Goal: Transaction & Acquisition: Obtain resource

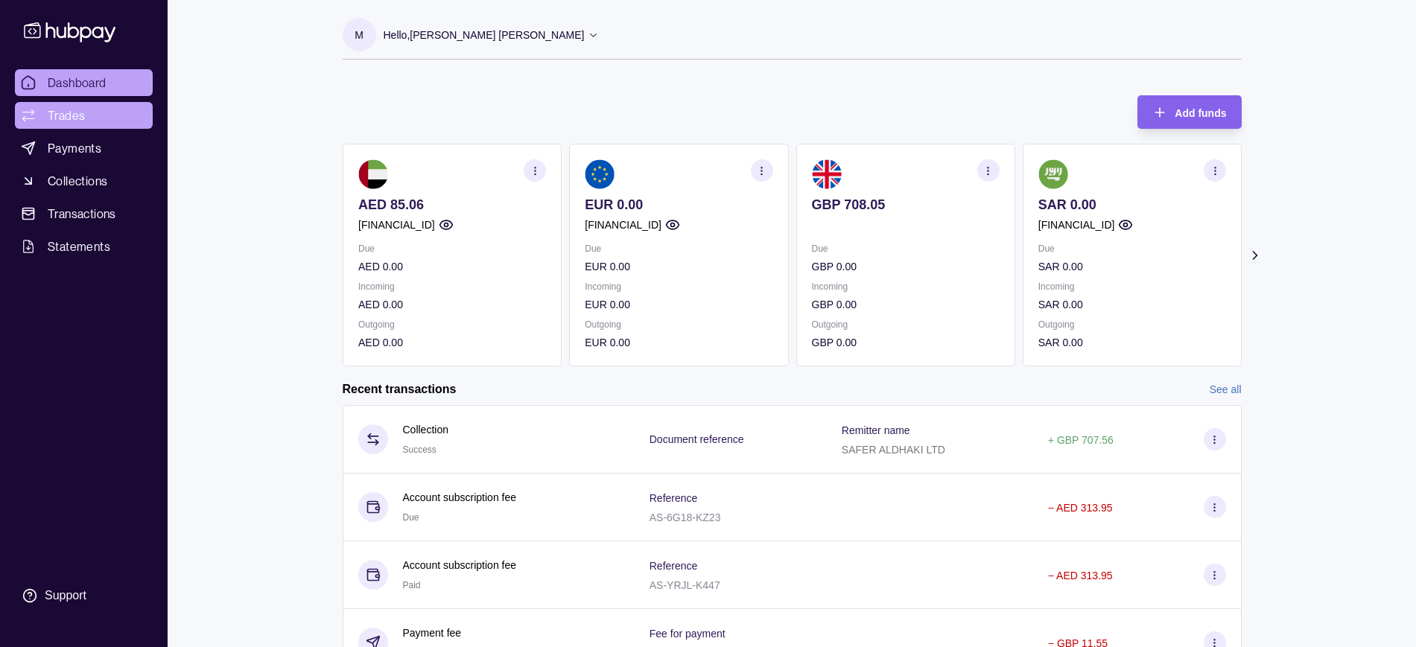
click at [66, 111] on span "Trades" at bounding box center [66, 116] width 37 height 18
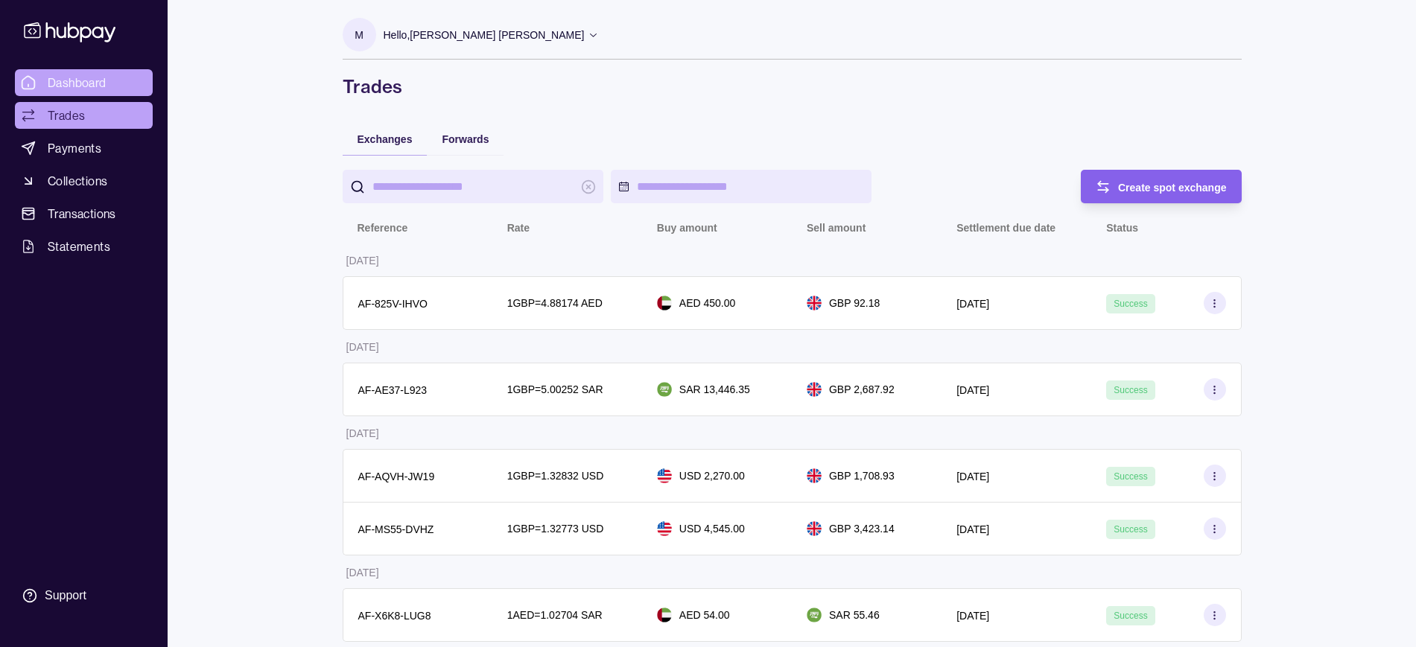
click at [61, 70] on link "Dashboard" at bounding box center [84, 82] width 138 height 27
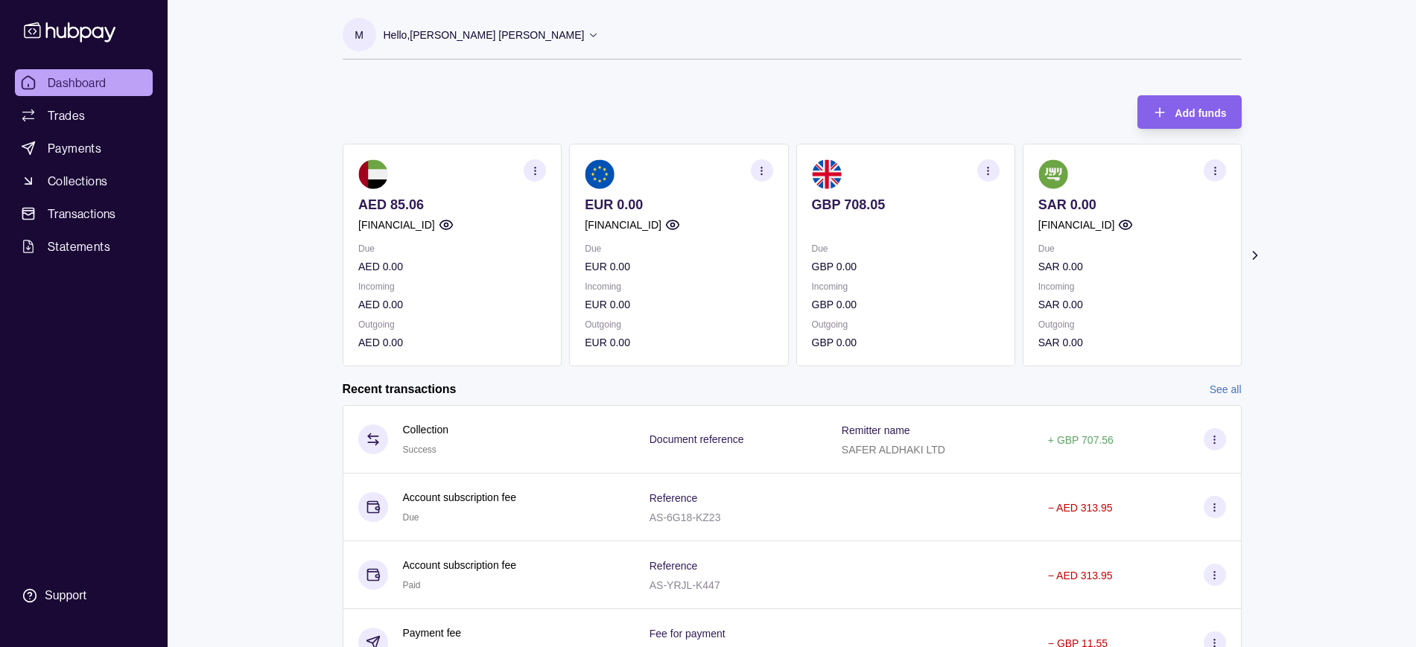
click at [1259, 256] on icon at bounding box center [1254, 255] width 15 height 15
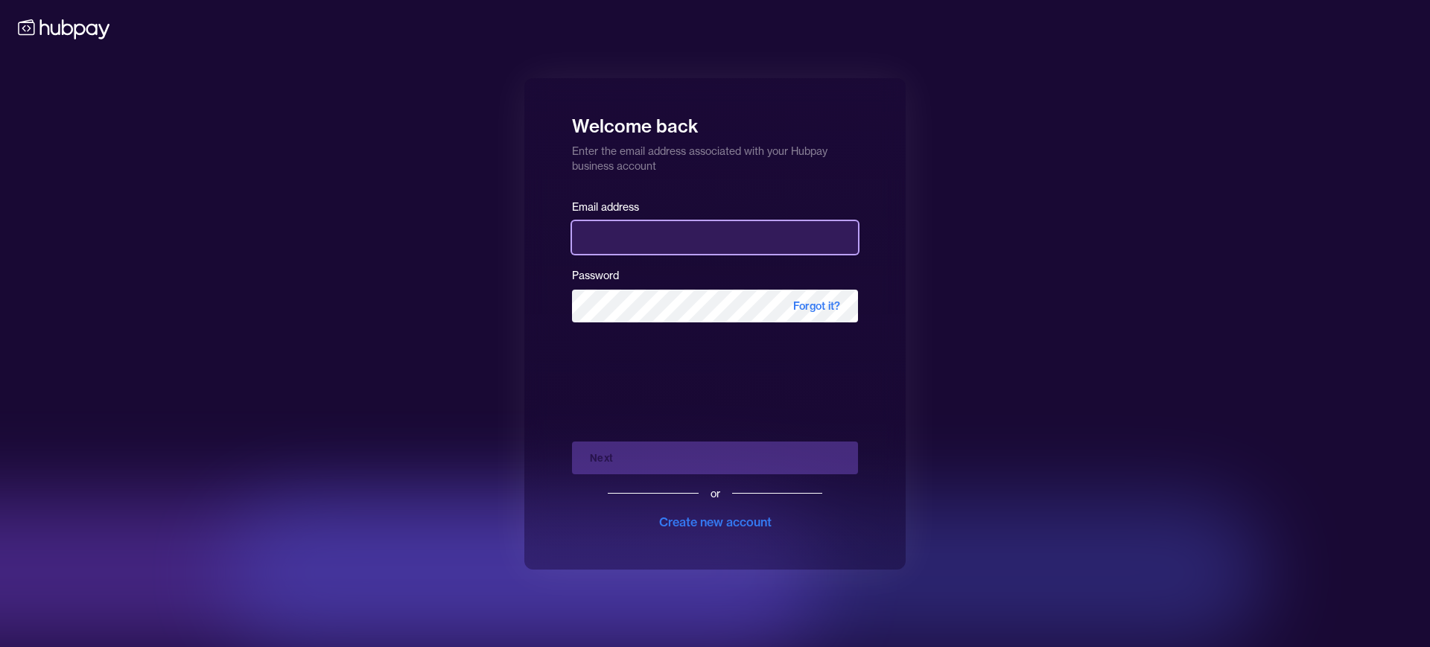
click at [623, 239] on input "email" at bounding box center [715, 237] width 286 height 33
type input "**********"
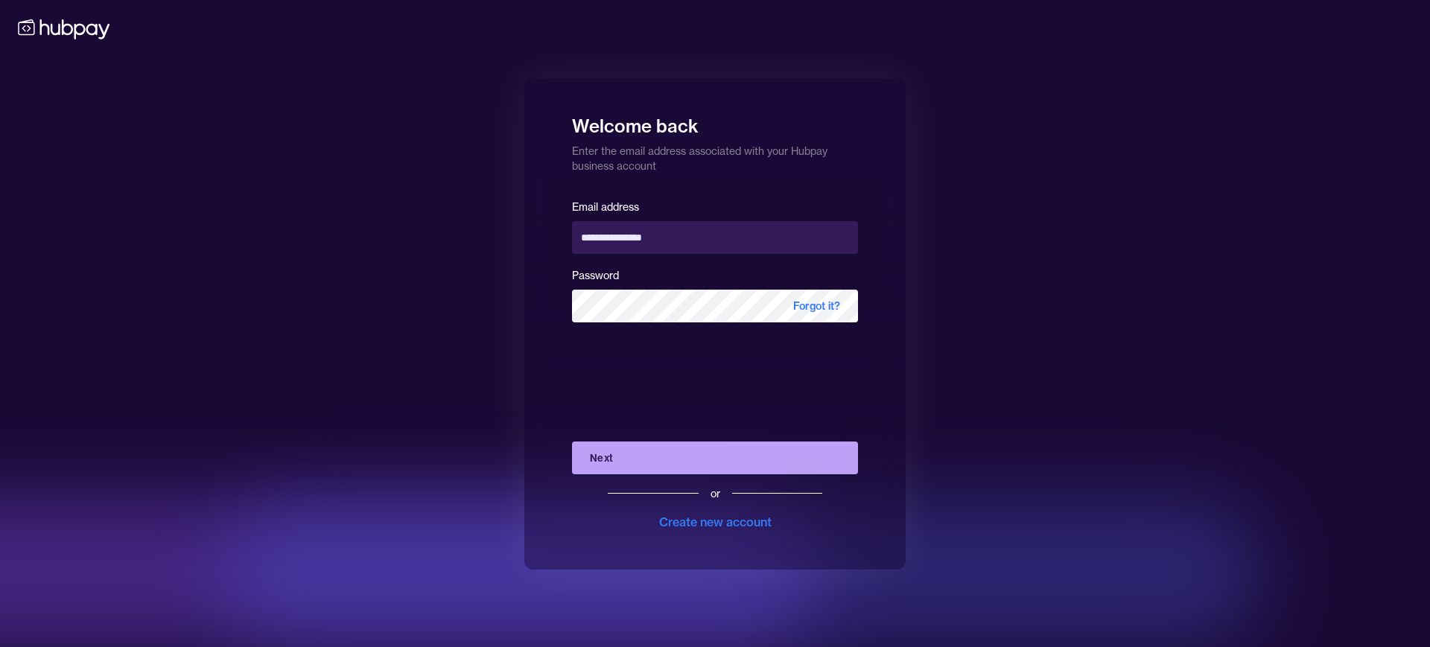
click at [634, 455] on button "Next" at bounding box center [715, 458] width 286 height 33
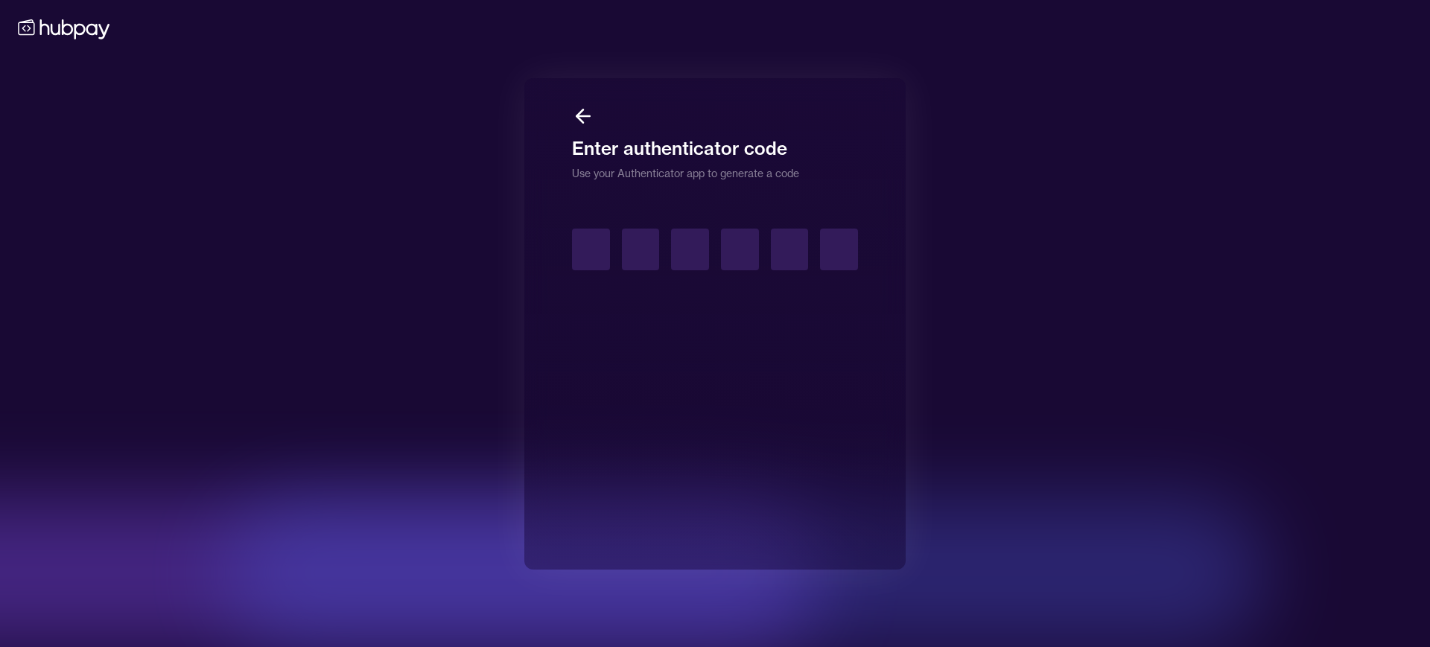
type input "*"
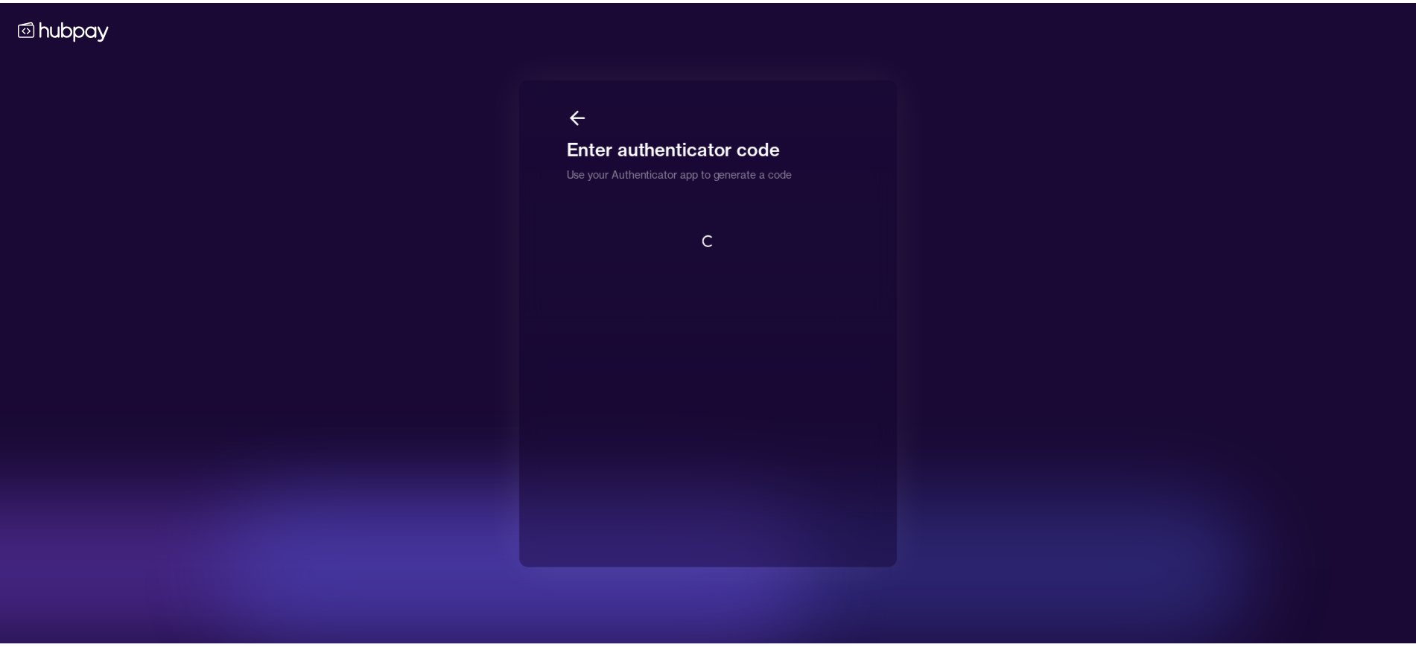
scroll to position [1, 0]
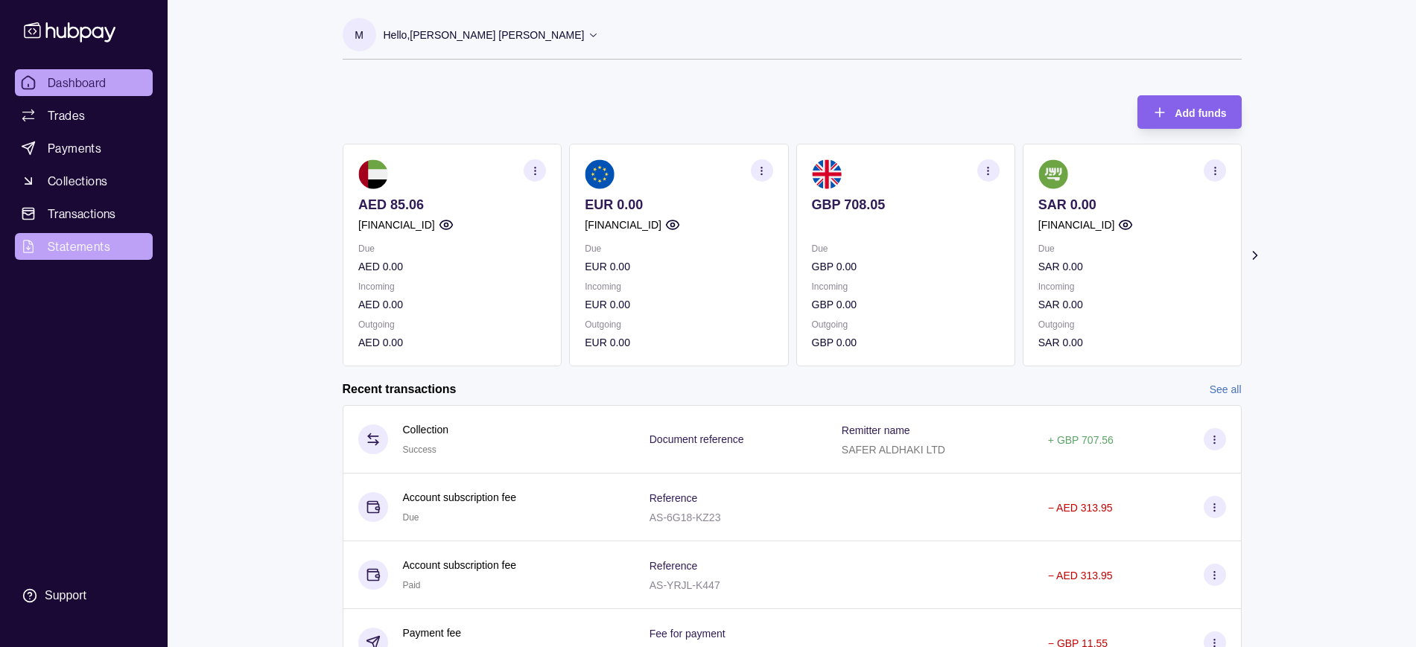
click at [89, 244] on span "Statements" at bounding box center [79, 247] width 63 height 18
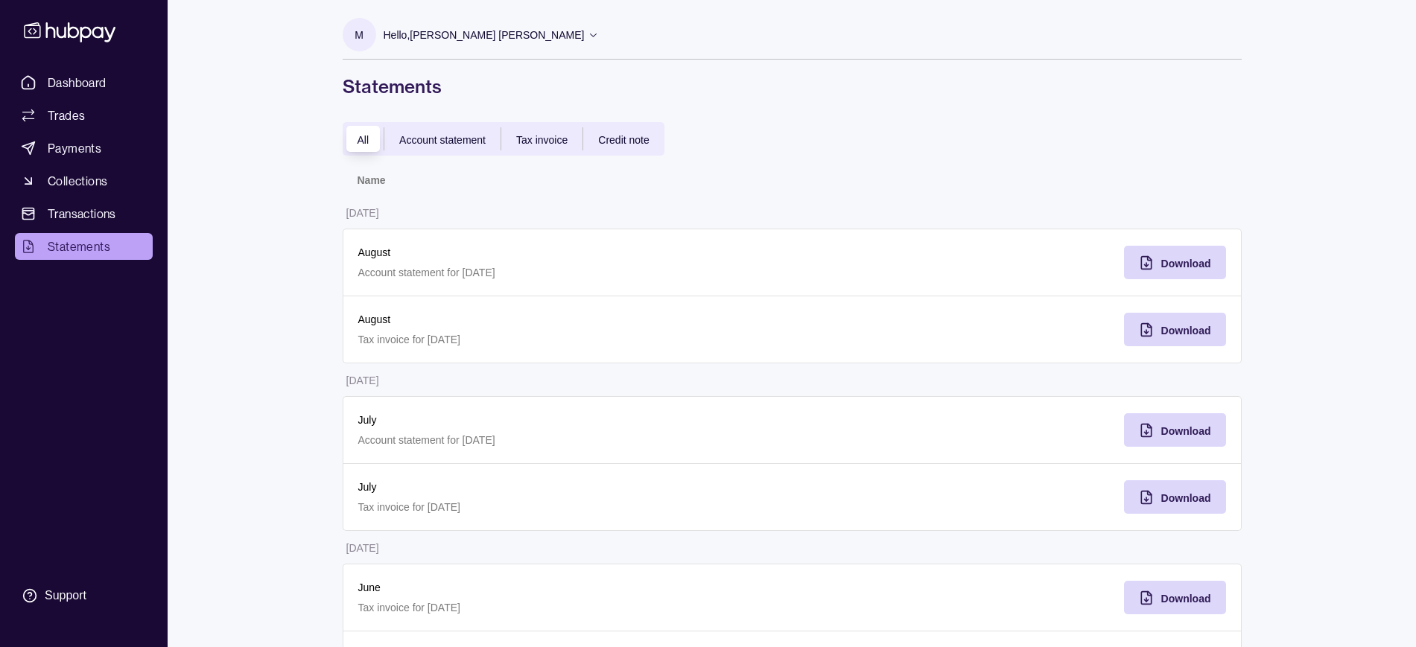
scroll to position [10, 0]
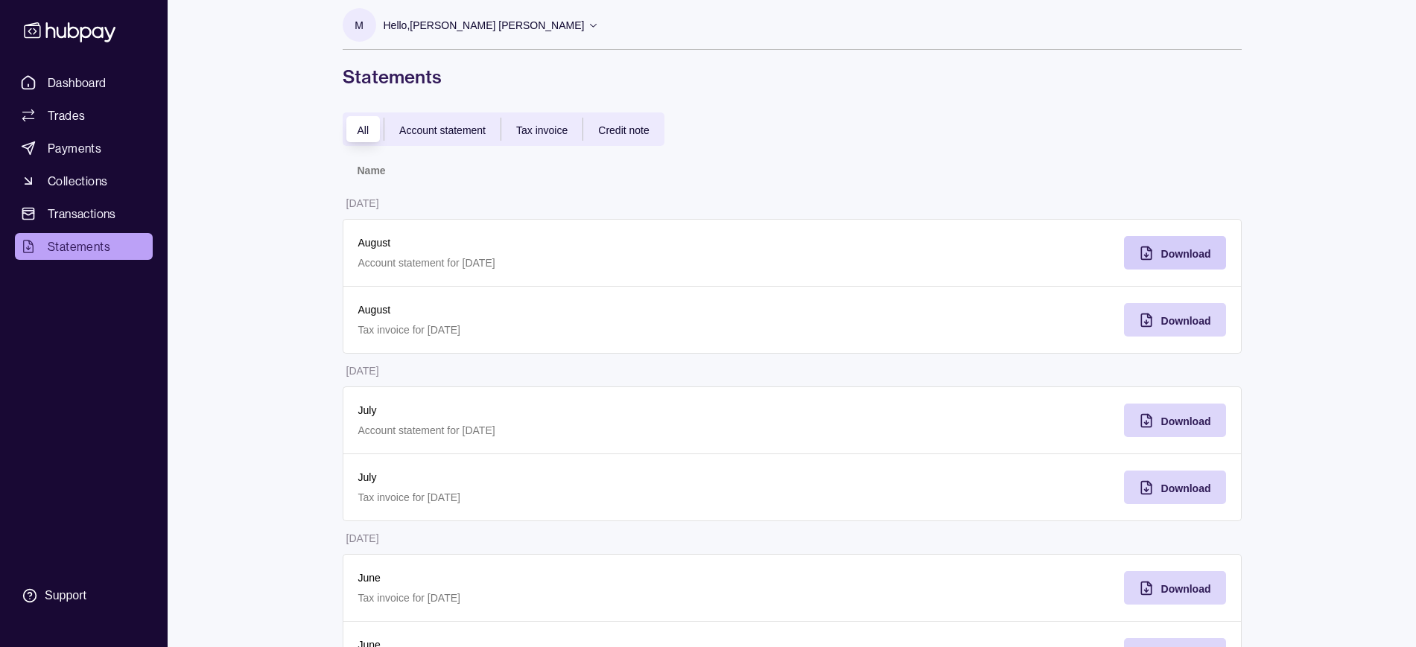
click at [1186, 251] on span "Download" at bounding box center [1186, 254] width 50 height 12
